Goal: Task Accomplishment & Management: Manage account settings

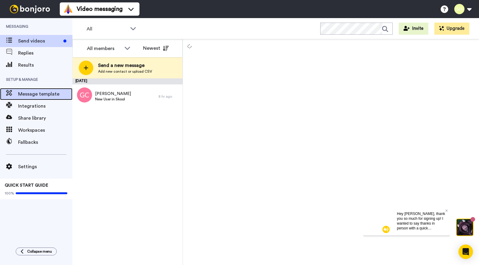
click at [36, 94] on span "Message template" at bounding box center [45, 94] width 54 height 7
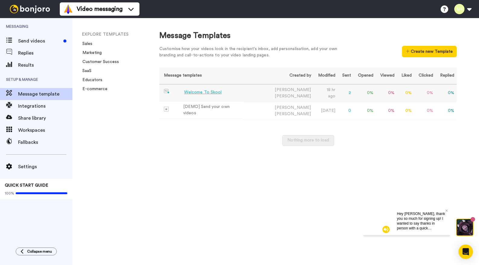
click at [197, 91] on div "Welcome To Skool" at bounding box center [202, 92] width 37 height 6
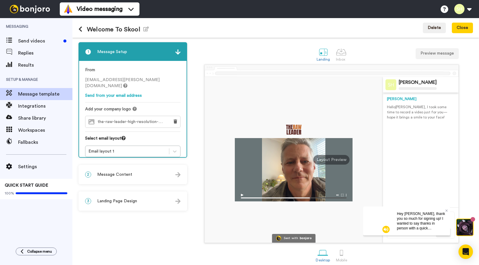
scroll to position [5, 0]
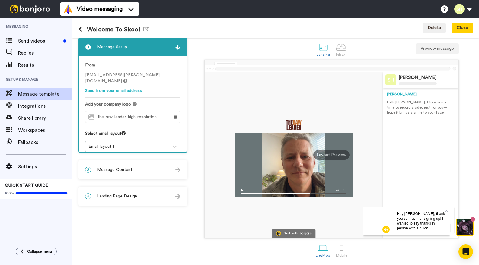
click at [410, 111] on p "Hello Tom , I took some time to record a video just for you—hope it brings a sm…" at bounding box center [421, 107] width 68 height 15
click at [125, 170] on span "Message Content" at bounding box center [114, 170] width 35 height 6
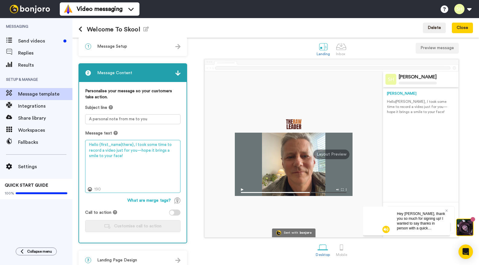
drag, startPoint x: 125, startPoint y: 156, endPoint x: 139, endPoint y: 152, distance: 14.2
click at [138, 152] on textarea "Hello {first_name|there}, I took some time to record a video just for you—hope …" at bounding box center [132, 166] width 95 height 53
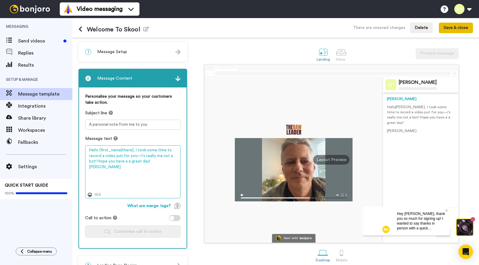
type textarea "Hello {first_name|there}, I took some time to record a video just for you—i's r…"
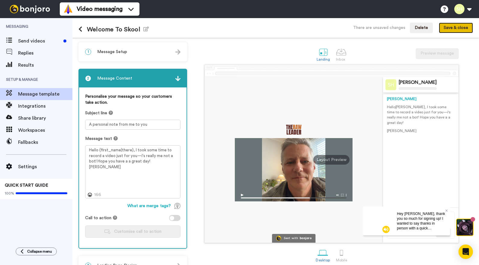
click at [448, 27] on button "Save & close" at bounding box center [456, 28] width 34 height 11
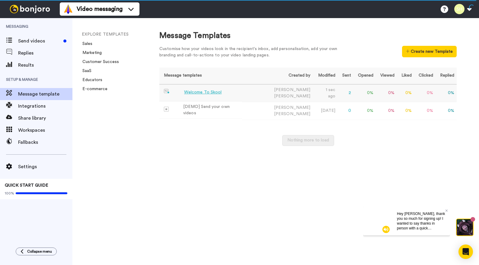
click at [195, 94] on div "Welcome To Skool" at bounding box center [202, 92] width 37 height 6
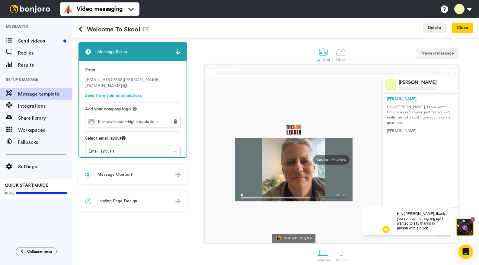
click at [119, 176] on span "Message Content" at bounding box center [114, 175] width 35 height 6
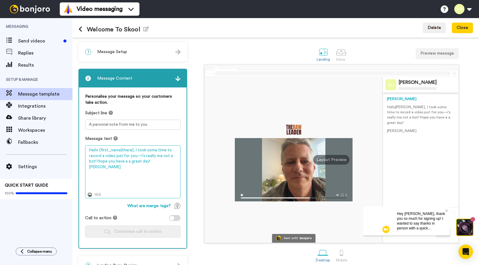
click at [140, 156] on textarea "Hello {first_name|there}, I took some time to record a video just for you—i's r…" at bounding box center [132, 172] width 95 height 53
type textarea "Hello {first_name|there}, I took some time to record a video just for you—it's …"
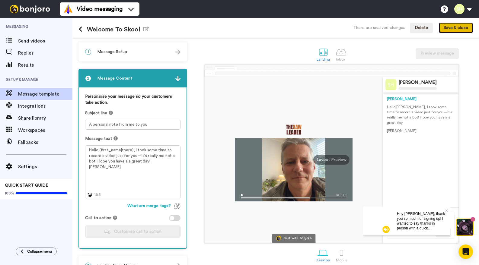
click at [453, 26] on button "Save & close" at bounding box center [456, 28] width 34 height 11
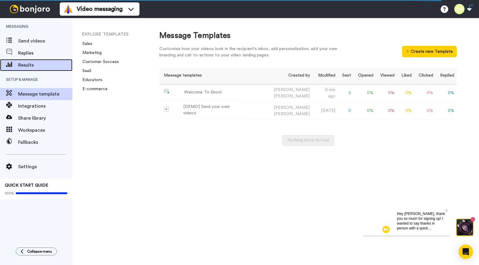
click at [41, 59] on div "Results" at bounding box center [36, 65] width 72 height 12
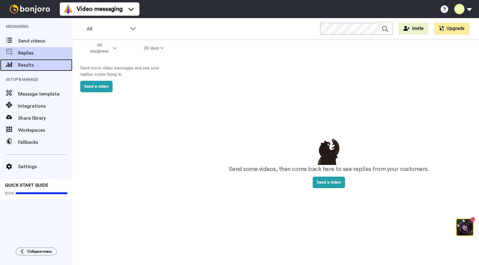
click at [41, 66] on span "Results" at bounding box center [45, 65] width 54 height 7
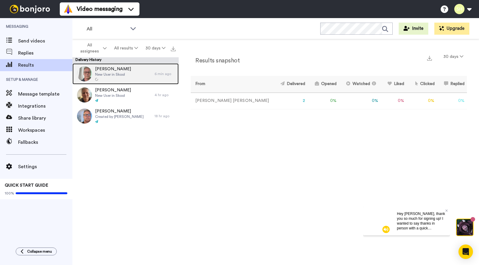
click at [141, 75] on div "[PERSON_NAME] New User in Skool" at bounding box center [113, 73] width 82 height 21
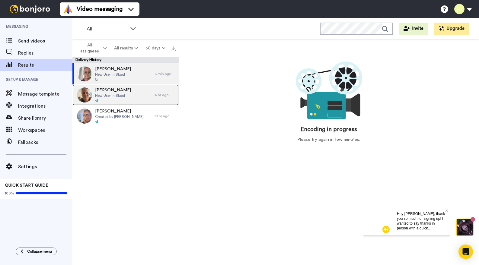
click at [132, 89] on div "[PERSON_NAME] New User in Skool" at bounding box center [113, 95] width 82 height 21
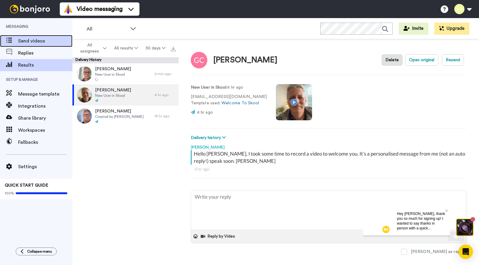
click at [42, 45] on div "Send videos" at bounding box center [36, 41] width 72 height 12
